Goal: Transaction & Acquisition: Purchase product/service

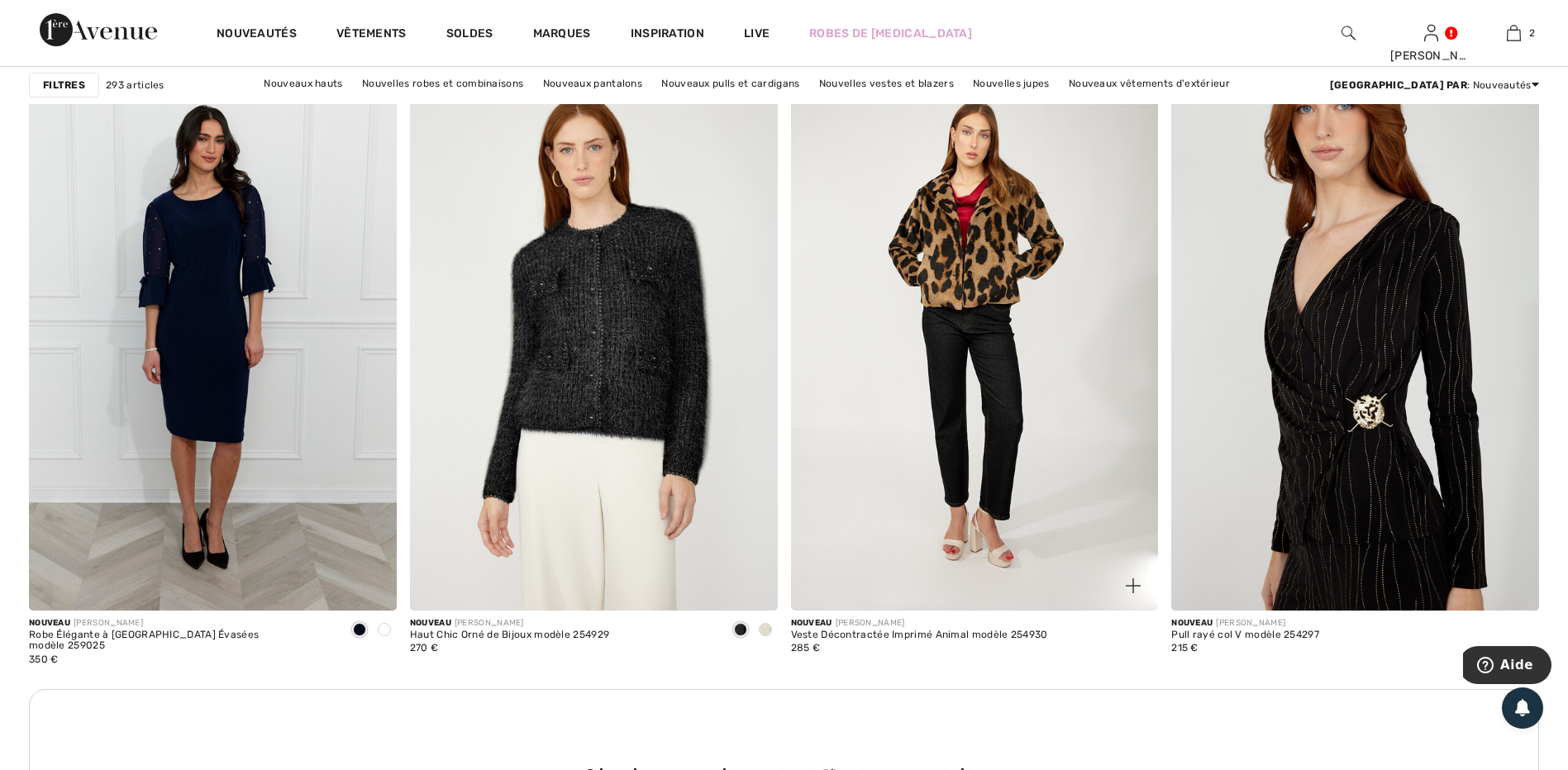
scroll to position [2231, 0]
